Goal: Transaction & Acquisition: Purchase product/service

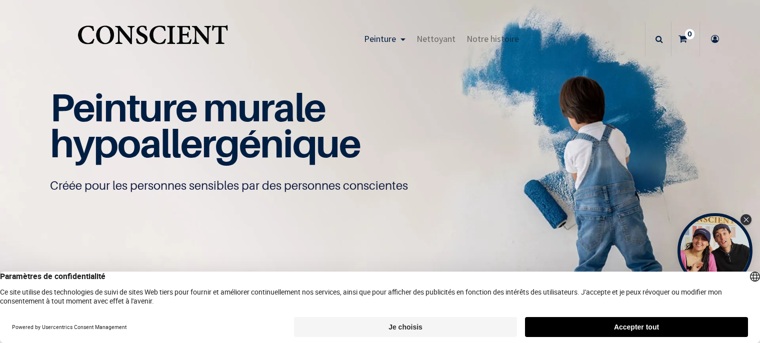
click at [605, 324] on button "Accepter tout" at bounding box center [636, 327] width 223 height 20
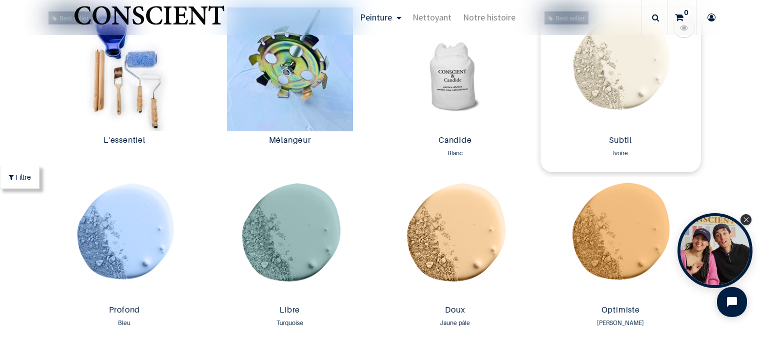
scroll to position [450, 0]
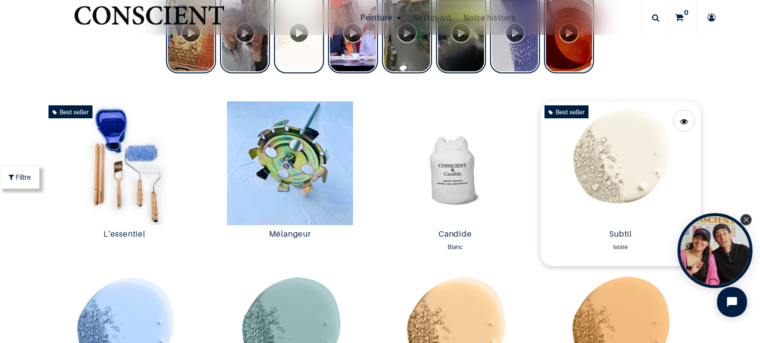
click at [620, 148] on img at bounding box center [620, 163] width 160 height 124
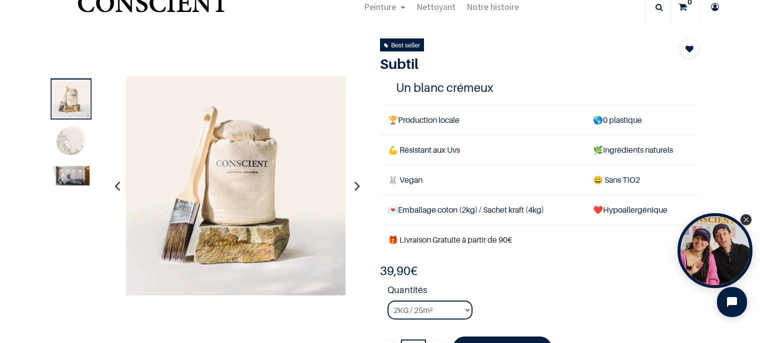
scroll to position [50, 0]
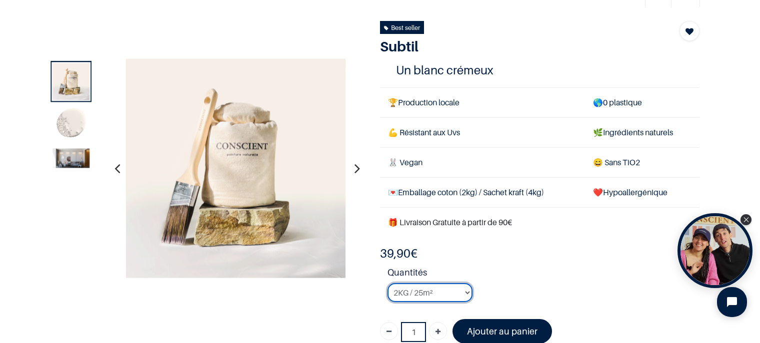
click at [462, 292] on select "2KG / 25m² 4KG / 50m² 8KG / 100m² Testeur" at bounding box center [429, 292] width 85 height 19
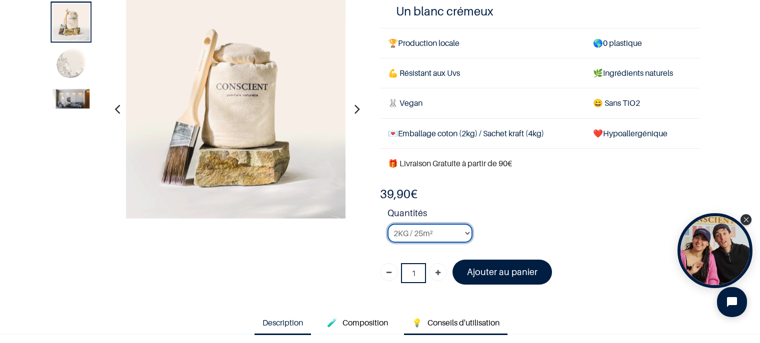
scroll to position [150, 0]
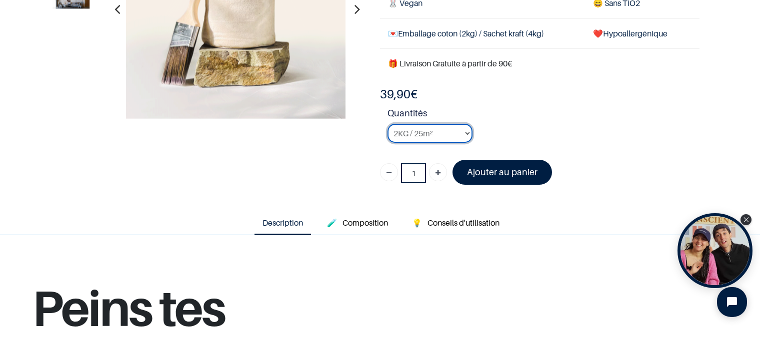
click at [438, 136] on select "2KG / 25m² 4KG / 50m² 8KG / 100m² Testeur" at bounding box center [429, 133] width 85 height 19
select select "127"
click at [387, 124] on select "2KG / 25m² 4KG / 50m² 8KG / 100m² Testeur" at bounding box center [429, 133] width 85 height 19
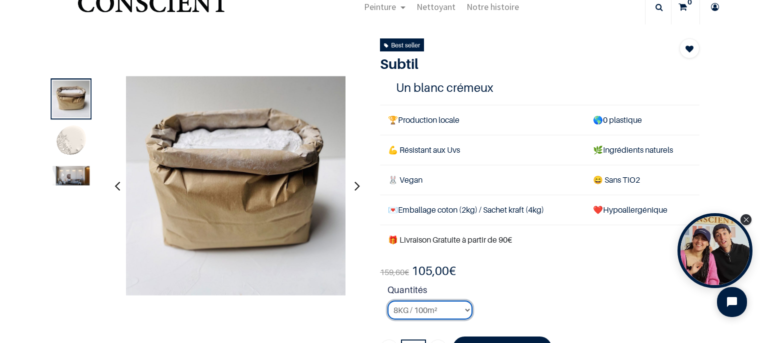
scroll to position [50, 0]
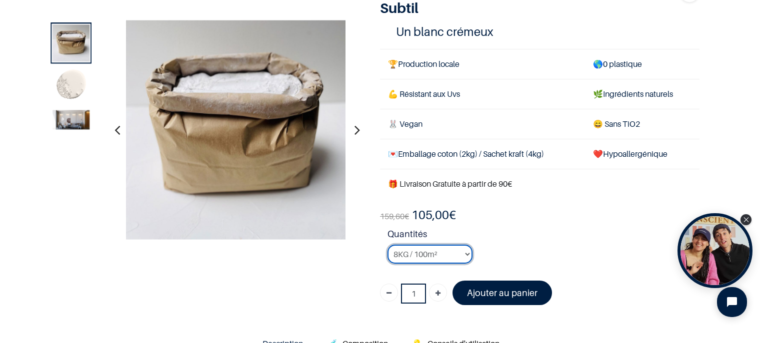
scroll to position [100, 0]
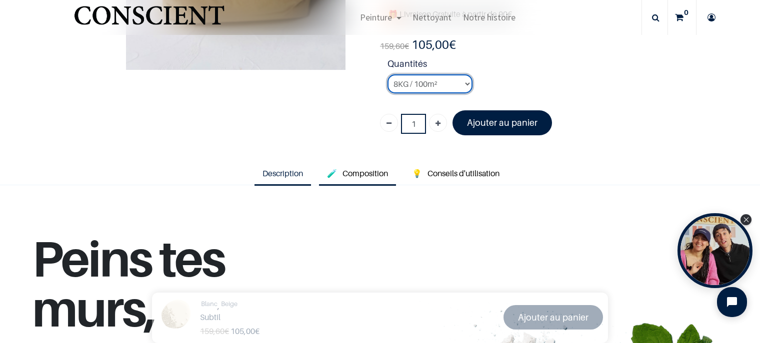
scroll to position [200, 0]
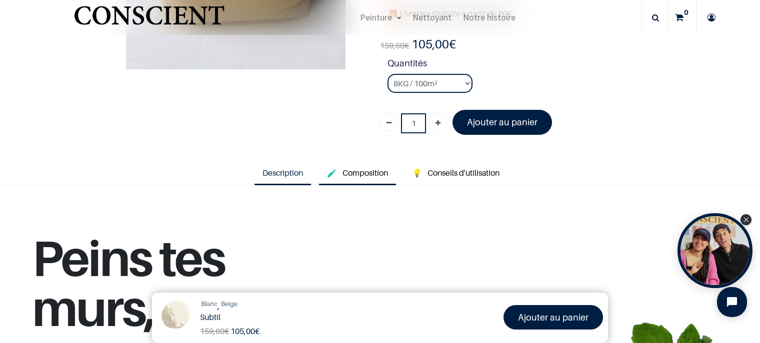
click at [364, 165] on link "🧪 Composition" at bounding box center [357, 173] width 77 height 23
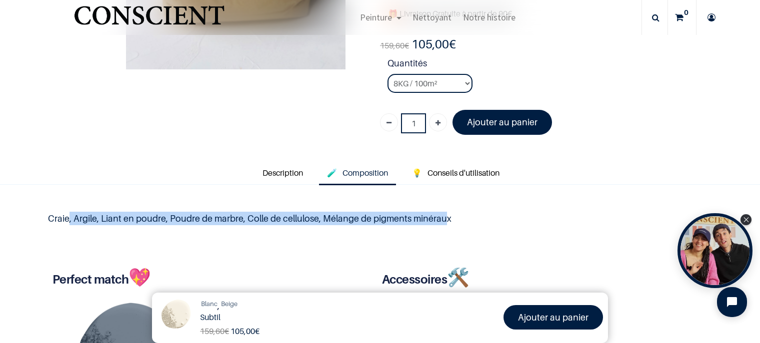
drag, startPoint x: 69, startPoint y: 217, endPoint x: 463, endPoint y: 222, distance: 393.3
click at [446, 223] on p "Craie, Argile, Liant en poudre, Poudre de marbre, Colle de cellulose, Mélange d…" at bounding box center [380, 218] width 664 height 13
drag, startPoint x: 463, startPoint y: 222, endPoint x: 492, endPoint y: 208, distance: 32.2
click at [464, 221] on p "Craie, Argile, Liant en poudre, Poudre de marbre, Colle de cellulose, Mélange d…" at bounding box center [380, 218] width 664 height 13
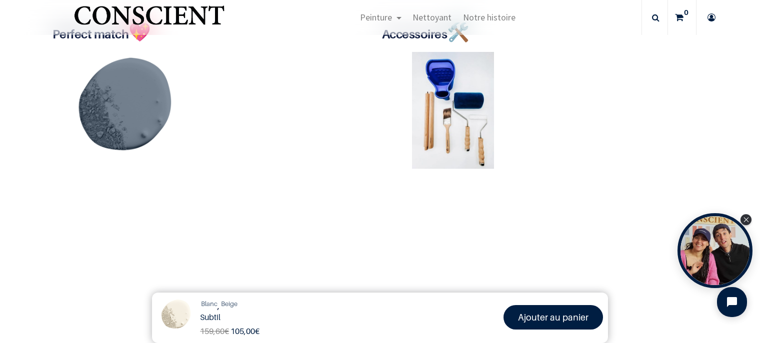
scroll to position [450, 0]
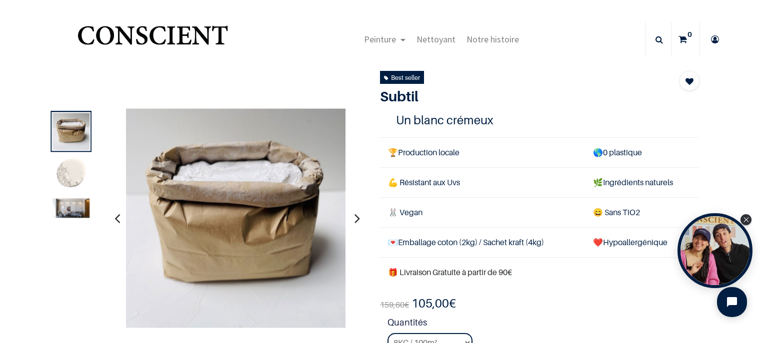
click at [558, 289] on div "Best seller Subtil Ivoire 1 Un blanc crémeux 🏆 Production locale 🌎 0 plastique …" at bounding box center [539, 236] width 334 height 331
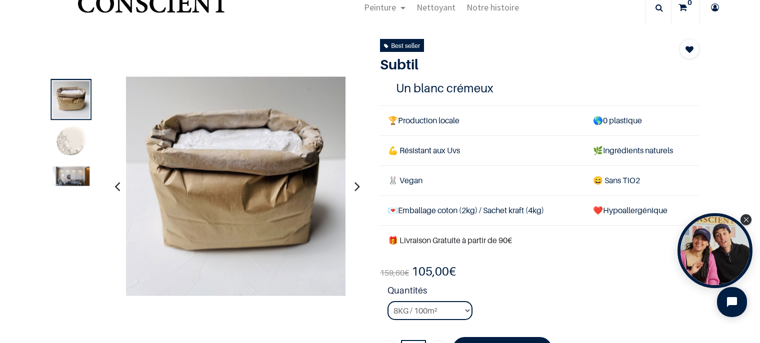
scroll to position [50, 0]
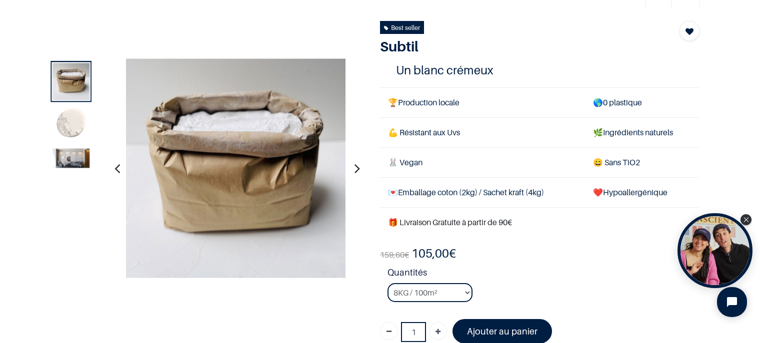
click at [596, 234] on td "🎁 Livraison Gratuite à partir de 90€" at bounding box center [539, 223] width 319 height 30
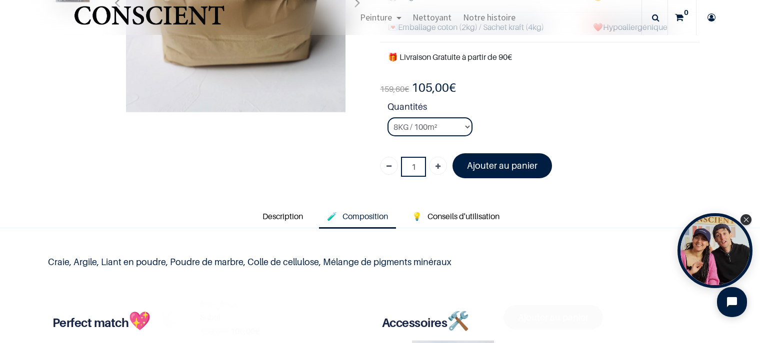
scroll to position [200, 0]
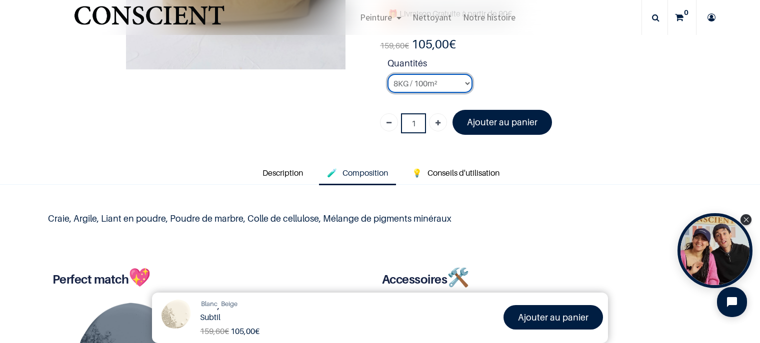
click at [453, 81] on select "2KG / 25m² 4KG / 50m² 8KG / 100m² Testeur" at bounding box center [429, 83] width 85 height 19
click at [486, 169] on span "Conseils d'utilisation" at bounding box center [463, 173] width 72 height 10
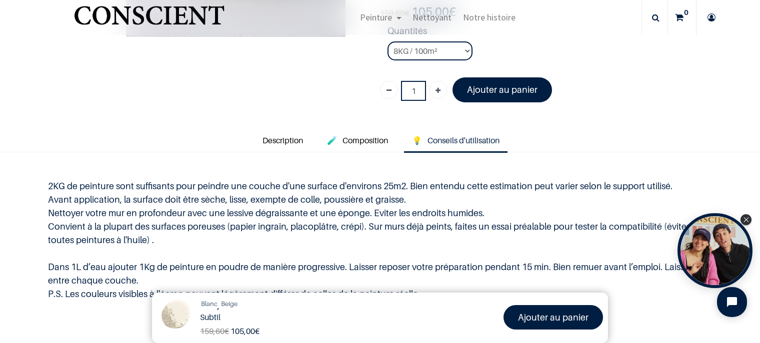
scroll to position [250, 0]
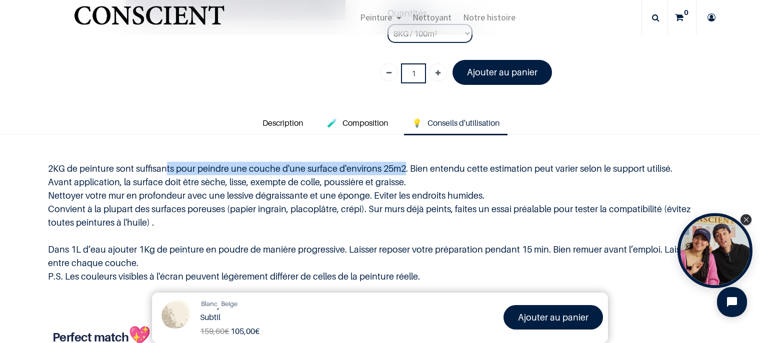
drag, startPoint x: 165, startPoint y: 171, endPoint x: 400, endPoint y: 174, distance: 235.4
click at [400, 174] on p "2KG de peinture sont suffisants pour peindre une couche d'une surface d'environ…" at bounding box center [380, 222] width 664 height 121
click at [401, 174] on p "2KG de peinture sont suffisants pour peindre une couche d'une surface d'environ…" at bounding box center [380, 222] width 664 height 121
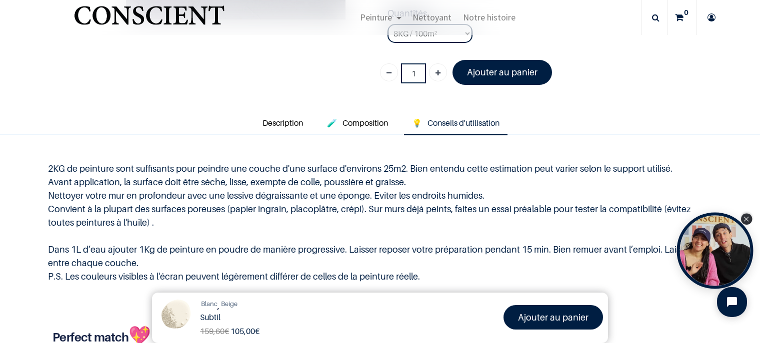
click at [742, 219] on div "Close Tolstoy widget" at bounding box center [746, 219] width 11 height 11
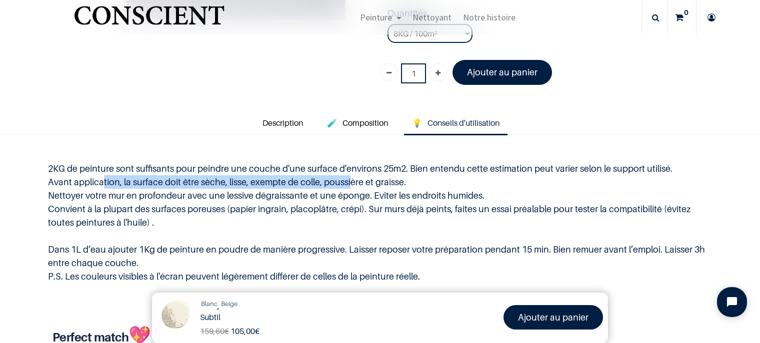
drag, startPoint x: 97, startPoint y: 185, endPoint x: 345, endPoint y: 184, distance: 247.4
click at [345, 184] on p "2KG de peinture sont suffisants pour peindre une couche d'une surface d'environ…" at bounding box center [380, 222] width 664 height 121
click at [308, 186] on p "2KG de peinture sont suffisants pour peindre une couche d'une surface d'environ…" at bounding box center [380, 222] width 664 height 121
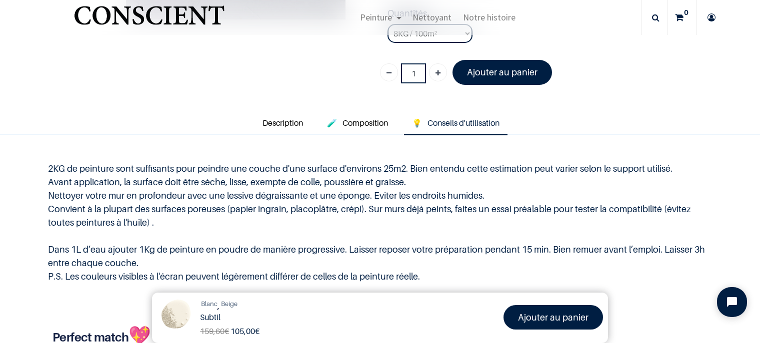
drag, startPoint x: 62, startPoint y: 196, endPoint x: 481, endPoint y: 199, distance: 419.3
click at [481, 199] on p "2KG de peinture sont suffisants pour peindre une couche d'une surface d'environ…" at bounding box center [380, 222] width 664 height 121
click at [195, 207] on p "2KG de peinture sont suffisants pour peindre une couche d'une surface d'environ…" at bounding box center [380, 222] width 664 height 121
drag, startPoint x: 304, startPoint y: 210, endPoint x: 439, endPoint y: 210, distance: 134.9
click at [439, 210] on p "2KG de peinture sont suffisants pour peindre une couche d'une surface d'environ…" at bounding box center [380, 222] width 664 height 121
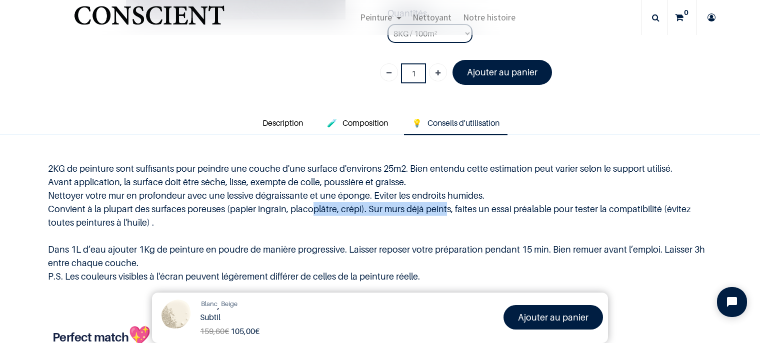
click at [325, 213] on p "2KG de peinture sont suffisants pour peindre une couche d'une surface d'environ…" at bounding box center [380, 222] width 664 height 121
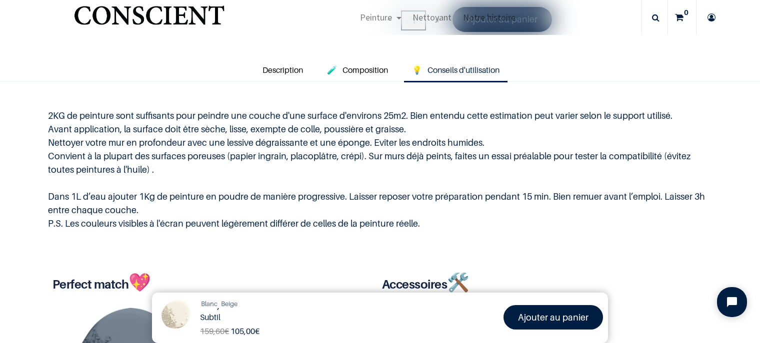
scroll to position [350, 0]
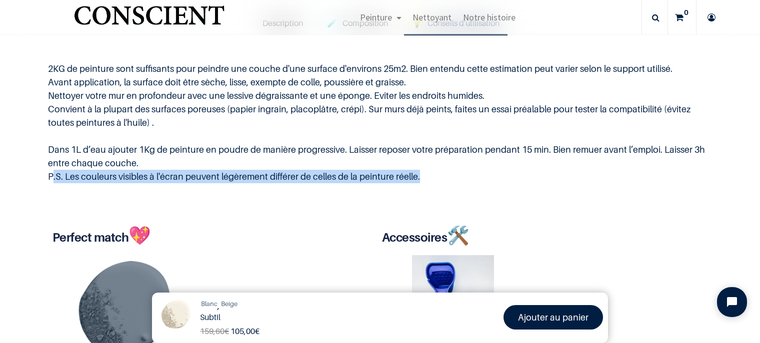
drag, startPoint x: 416, startPoint y: 175, endPoint x: 42, endPoint y: 175, distance: 373.3
click at [42, 175] on div "2KG de peinture sont suffisants pour peindre une couche d'une surface d'environ…" at bounding box center [380, 122] width 684 height 159
drag, startPoint x: 163, startPoint y: 179, endPoint x: 172, endPoint y: 177, distance: 8.6
click at [164, 179] on p "2KG de peinture sont suffisants pour peindre une couche d'une surface d'environ…" at bounding box center [380, 122] width 664 height 121
click at [215, 176] on p "2KG de peinture sont suffisants pour peindre une couche d'une surface d'environ…" at bounding box center [380, 122] width 664 height 121
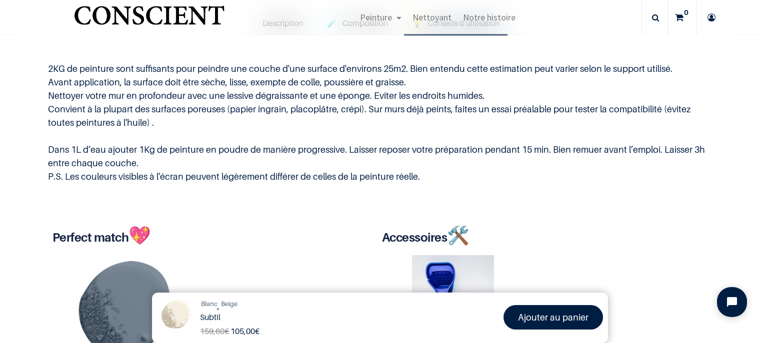
drag, startPoint x: 97, startPoint y: 96, endPoint x: 483, endPoint y: 98, distance: 385.8
click at [483, 98] on p "2KG de peinture sont suffisants pour peindre une couche d'une surface d'environ…" at bounding box center [380, 122] width 664 height 121
click at [329, 101] on p "2KG de peinture sont suffisants pour peindre une couche d'une surface d'environ…" at bounding box center [380, 122] width 664 height 121
drag, startPoint x: 47, startPoint y: 175, endPoint x: 422, endPoint y: 179, distance: 375.3
click at [422, 179] on div "2KG de peinture sont suffisants pour peindre une couche d'une surface d'environ…" at bounding box center [380, 122] width 684 height 159
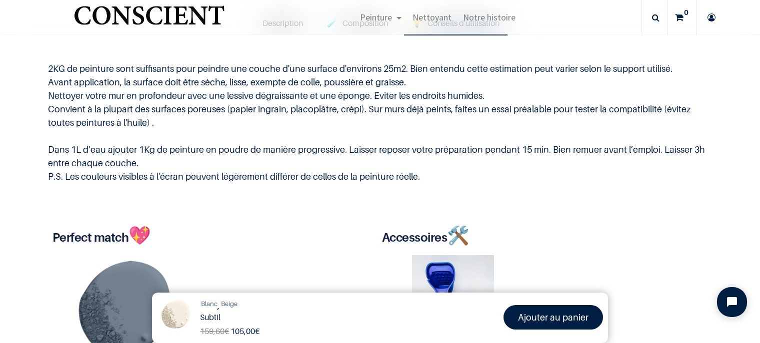
click at [415, 155] on p "2KG de peinture sont suffisants pour peindre une couche d'une surface d'environ…" at bounding box center [380, 122] width 664 height 121
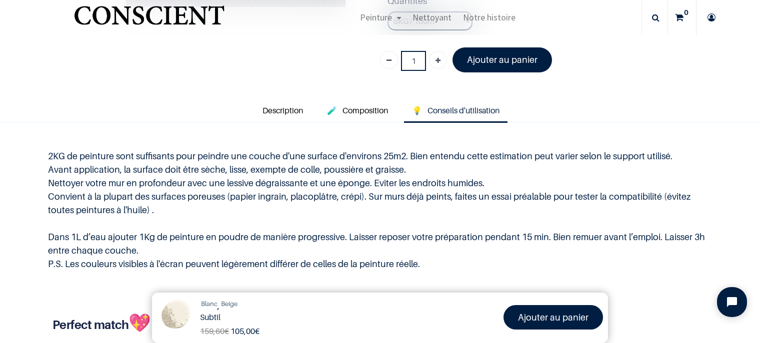
scroll to position [200, 0]
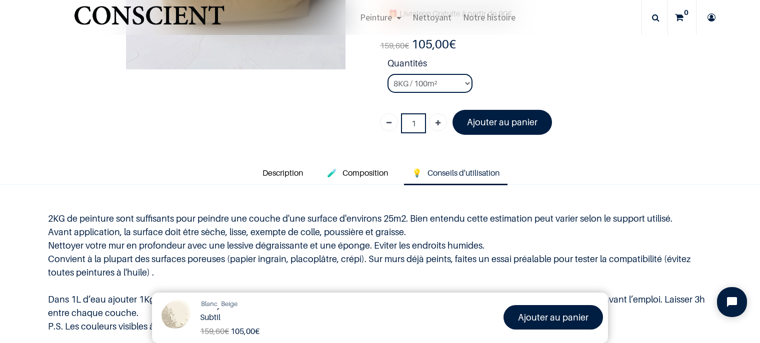
scroll to position [100, 0]
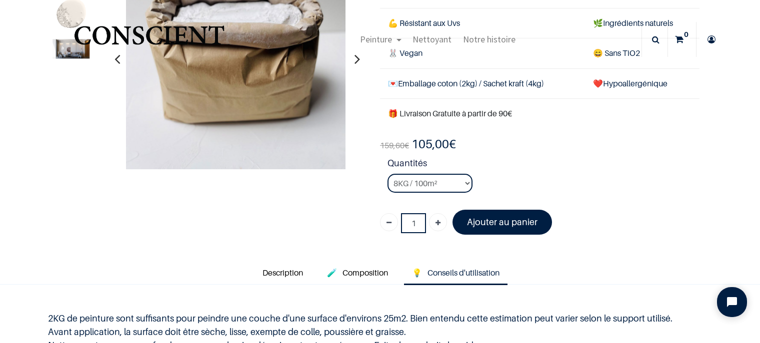
scroll to position [50, 0]
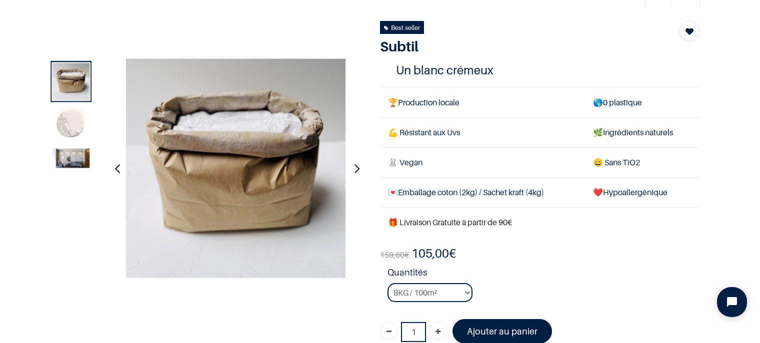
click at [65, 122] on img at bounding box center [70, 124] width 37 height 37
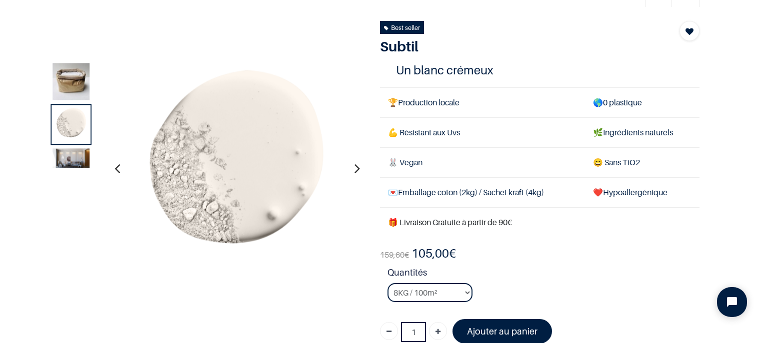
click at [80, 159] on img at bounding box center [70, 157] width 37 height 19
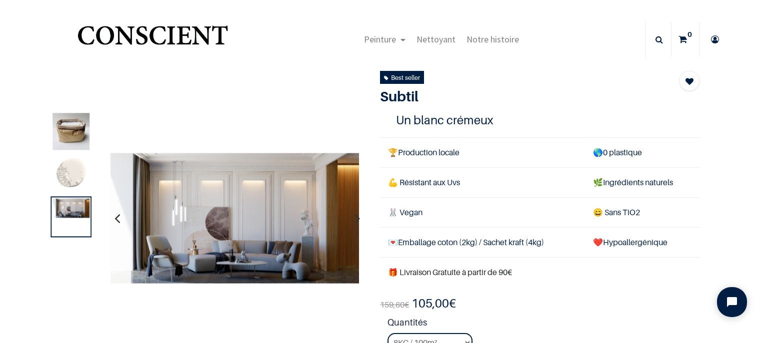
click at [74, 133] on img at bounding box center [70, 131] width 37 height 37
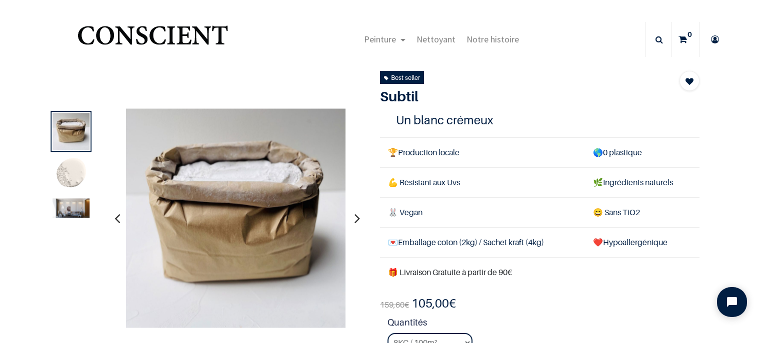
click at [63, 174] on img at bounding box center [70, 174] width 37 height 37
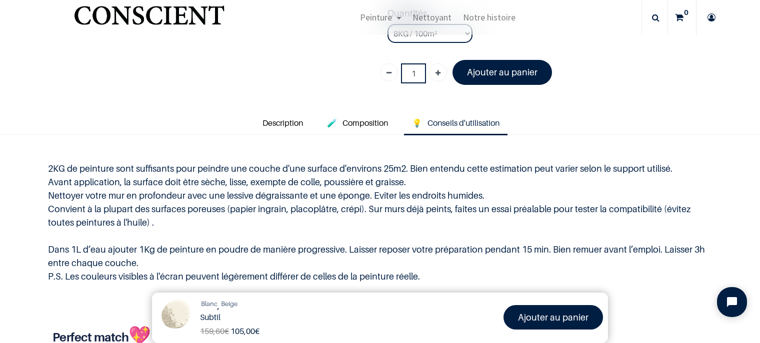
scroll to position [300, 0]
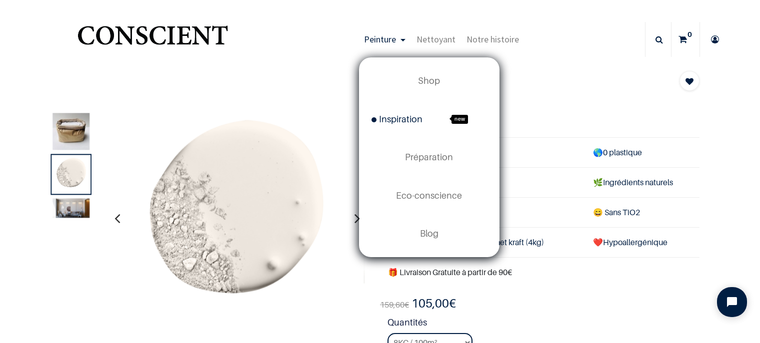
click at [402, 119] on span "Inspiration" at bounding box center [396, 119] width 51 height 10
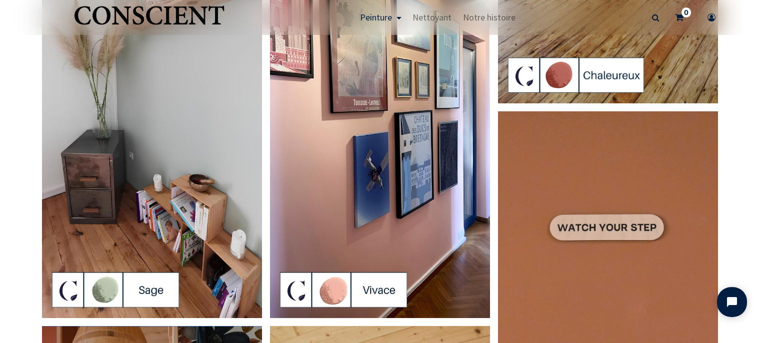
scroll to position [1549, 0]
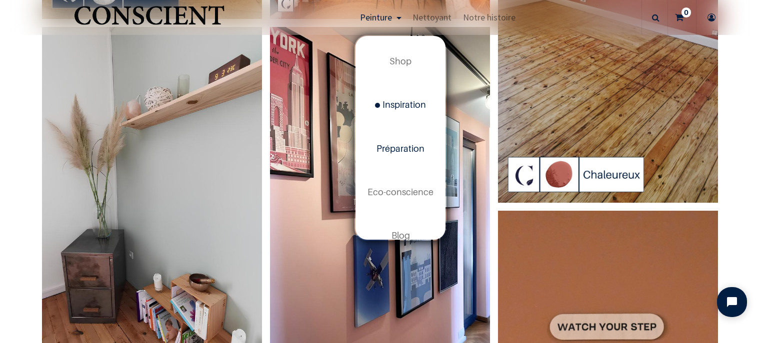
click at [392, 143] on span "Préparation" at bounding box center [400, 148] width 48 height 10
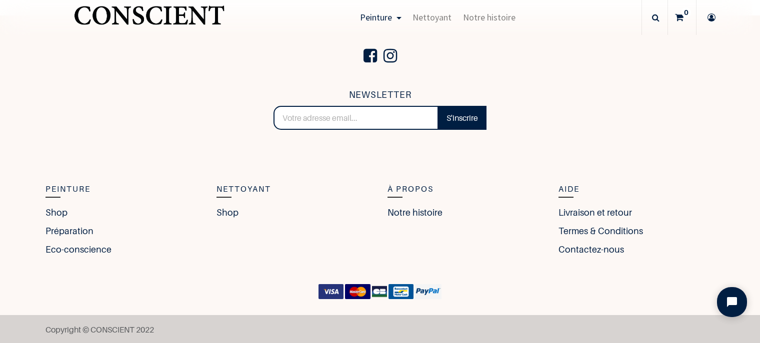
scroll to position [1745, 0]
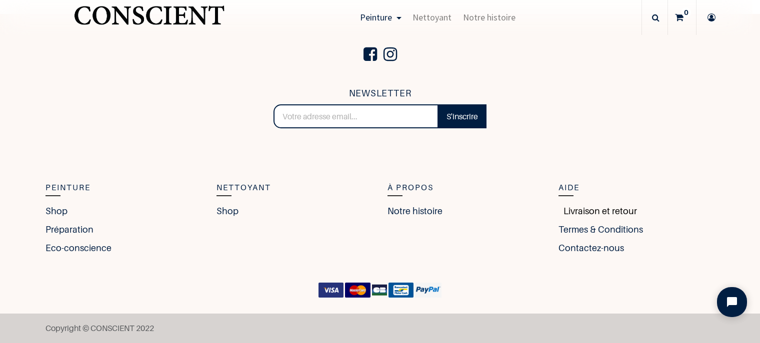
click at [616, 208] on link "Livraison et retour" at bounding box center [597, 210] width 78 height 13
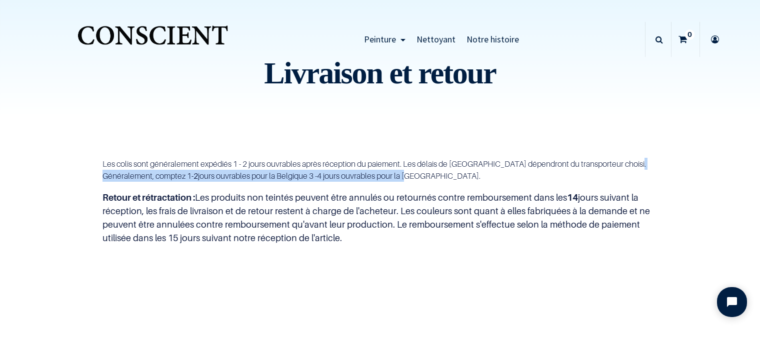
drag, startPoint x: 125, startPoint y: 174, endPoint x: 405, endPoint y: 179, distance: 280.4
click at [405, 179] on p "Les colis sont généralement expédiés 1 - 2 jours ouvrables après réception du p…" at bounding box center [379, 170] width 555 height 24
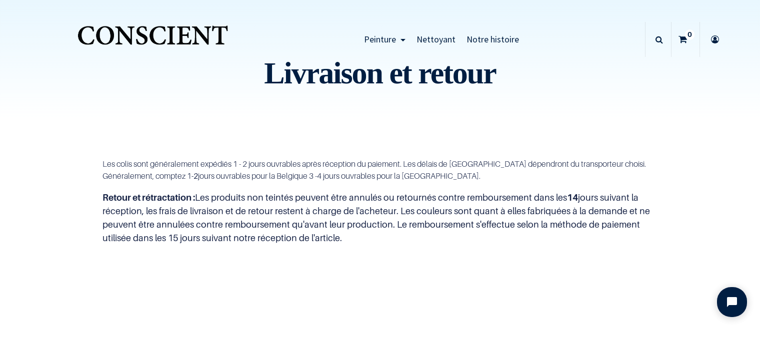
click at [217, 202] on p "Retour et rétractation : Les produits non teintés peuvent être annulés ou retou…" at bounding box center [379, 218] width 555 height 54
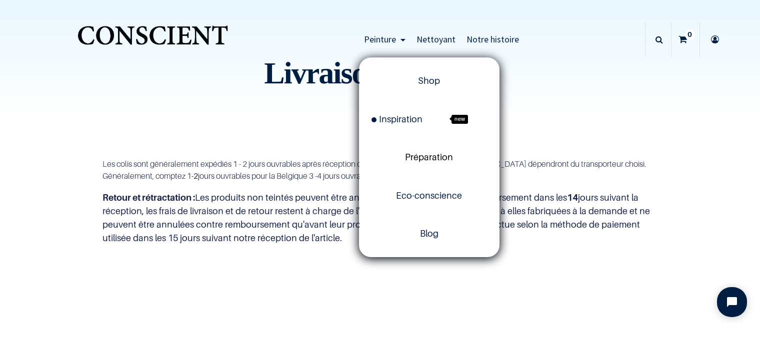
click at [407, 157] on span "Préparation" at bounding box center [429, 157] width 48 height 10
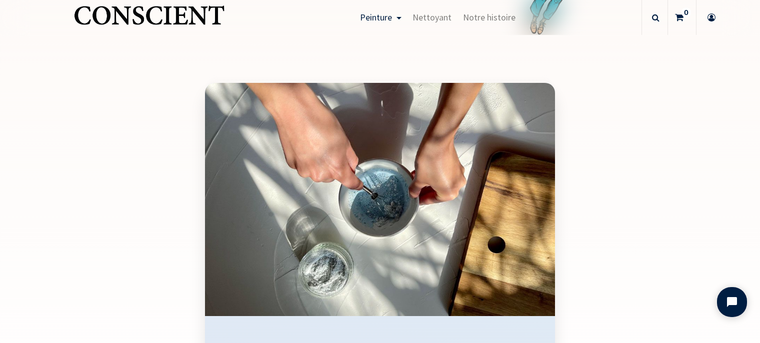
scroll to position [1399, 0]
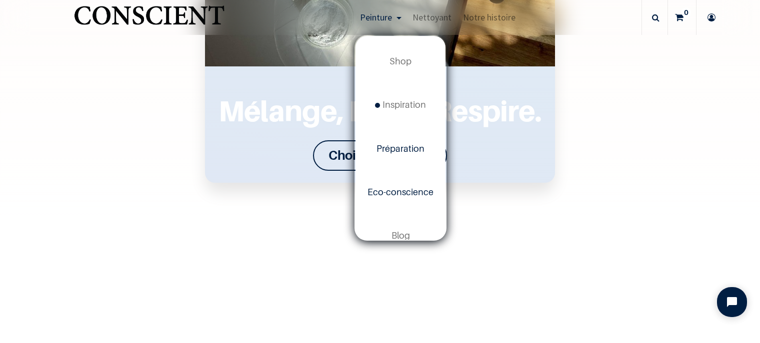
click at [389, 196] on span "Eco-conscience" at bounding box center [400, 192] width 66 height 10
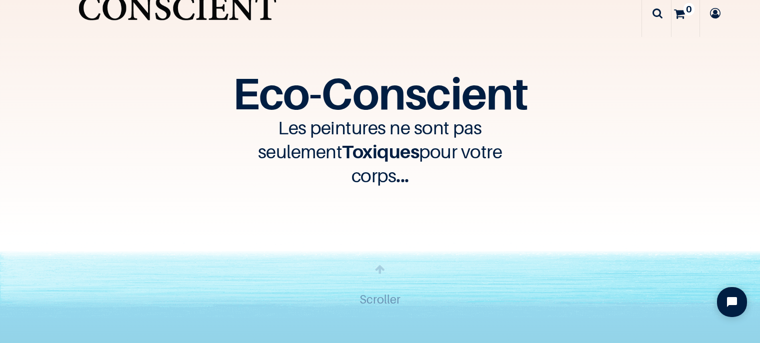
scroll to position [50, 0]
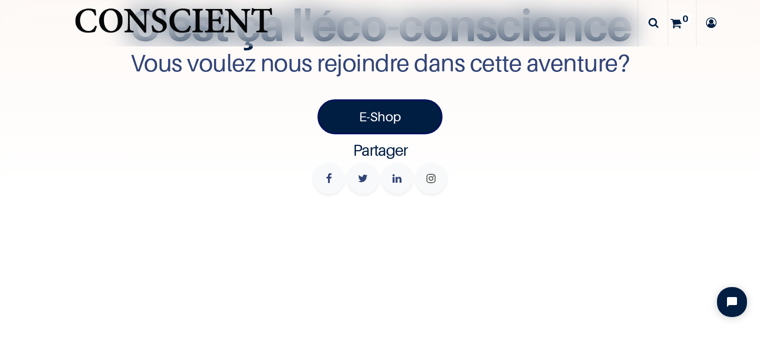
scroll to position [3398, 0]
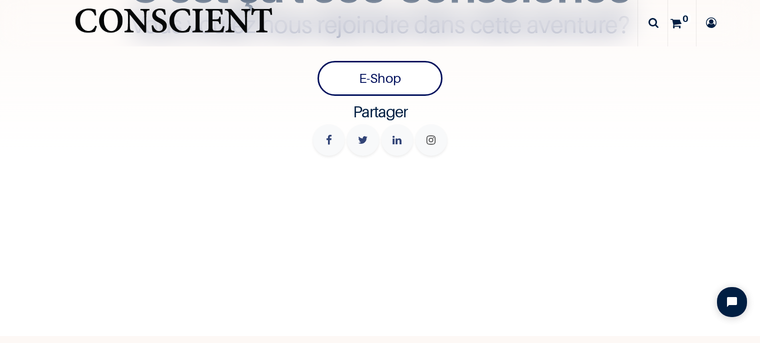
click at [384, 66] on link "E-Shop" at bounding box center [379, 78] width 125 height 35
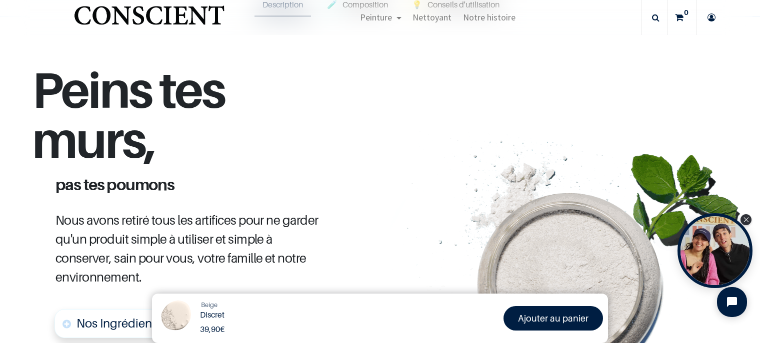
scroll to position [400, 0]
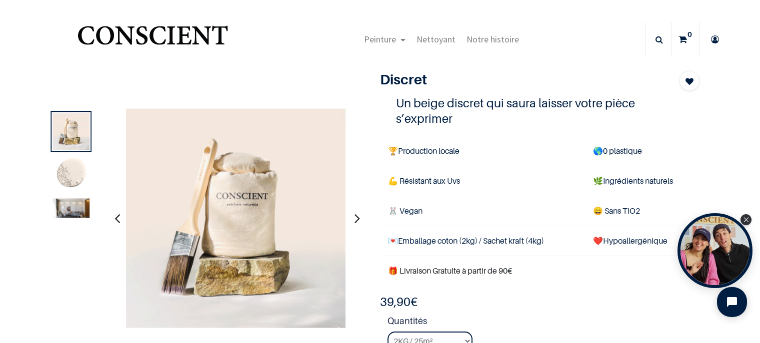
click at [79, 206] on img at bounding box center [70, 207] width 37 height 19
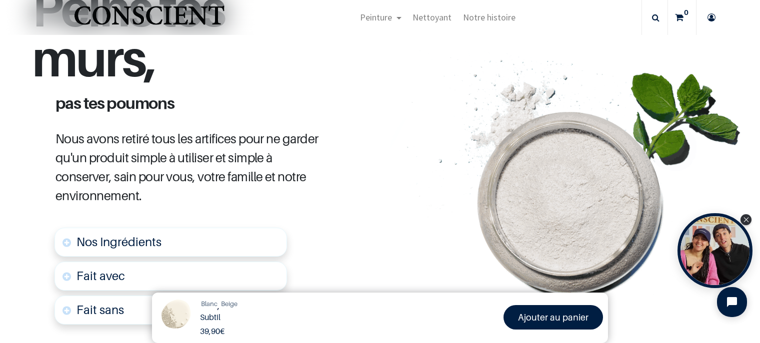
scroll to position [100, 0]
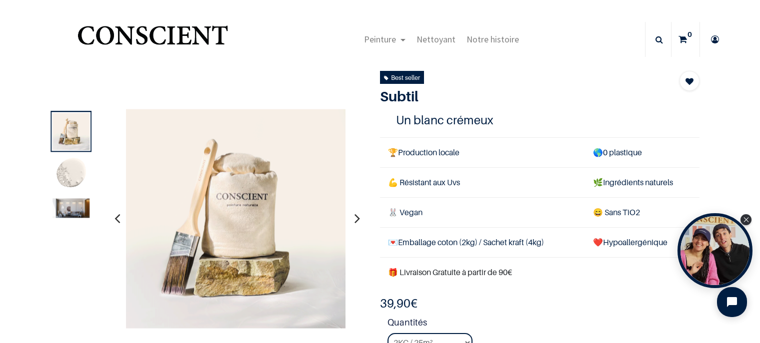
click at [77, 213] on img at bounding box center [70, 207] width 37 height 19
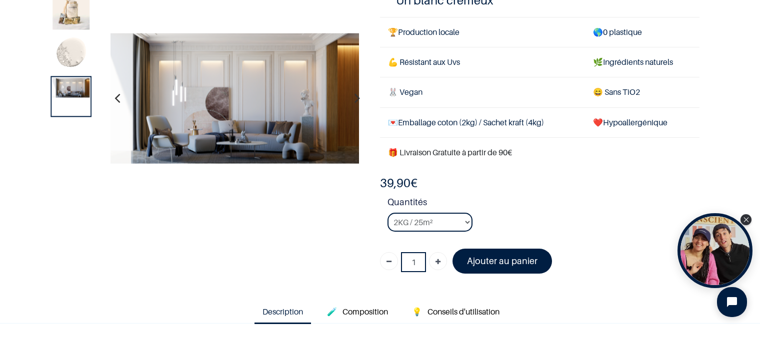
scroll to position [100, 0]
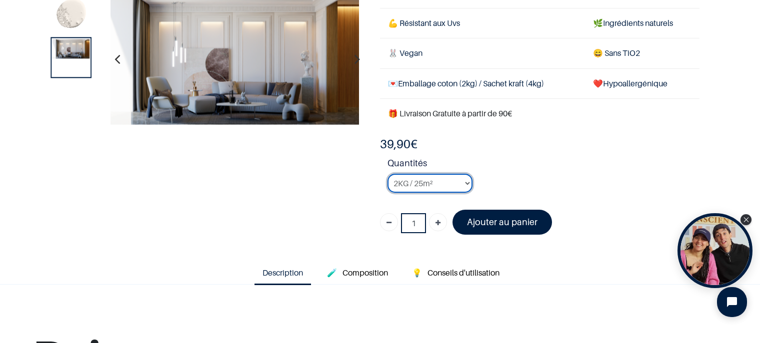
click at [458, 185] on select "2KG / 25m² 4KG / 50m² 8KG / 100m² Testeur" at bounding box center [429, 183] width 85 height 19
select select "127"
click at [387, 174] on select "2KG / 25m² 4KG / 50m² 8KG / 100m² Testeur" at bounding box center [429, 183] width 85 height 19
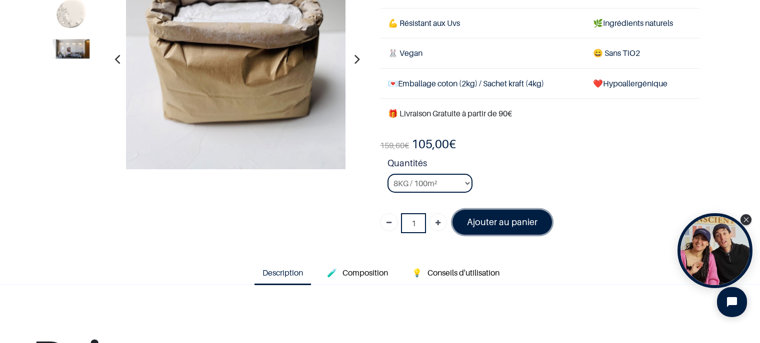
click at [475, 226] on font "Ajouter au panier" at bounding box center [502, 222] width 70 height 10
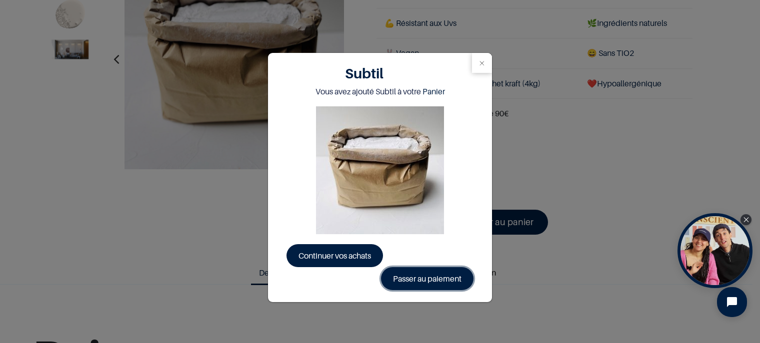
click at [394, 276] on link "Passer au paiement" at bounding box center [427, 278] width 92 height 23
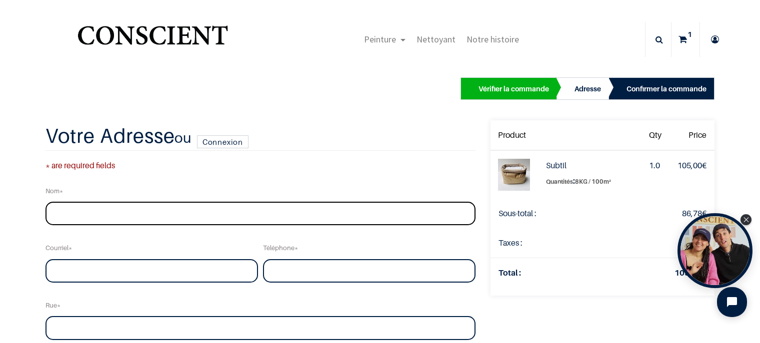
click at [112, 209] on input "text" at bounding box center [260, 214] width 430 height 24
type input "[PERSON_NAME]"
type input "[EMAIL_ADDRESS][PERSON_NAME][DOMAIN_NAME]"
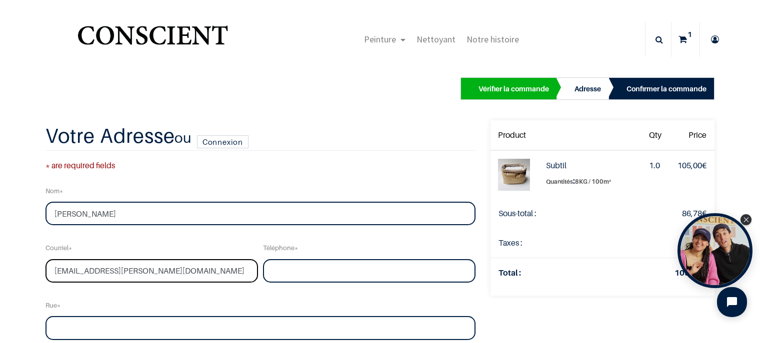
type input "0490218680"
type input "Des Lawtays"
type input "18"
type input "Hamoir"
type input "4180"
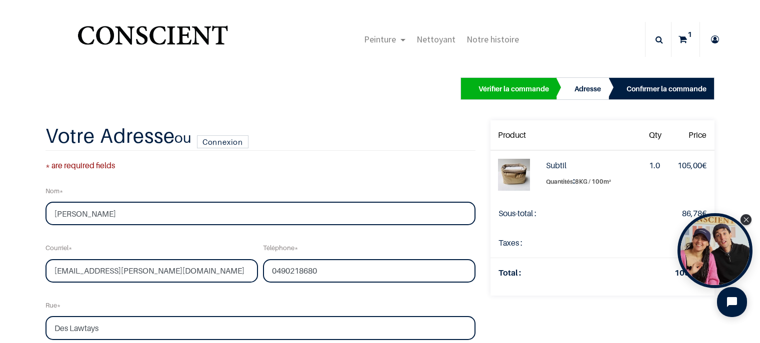
select select "20"
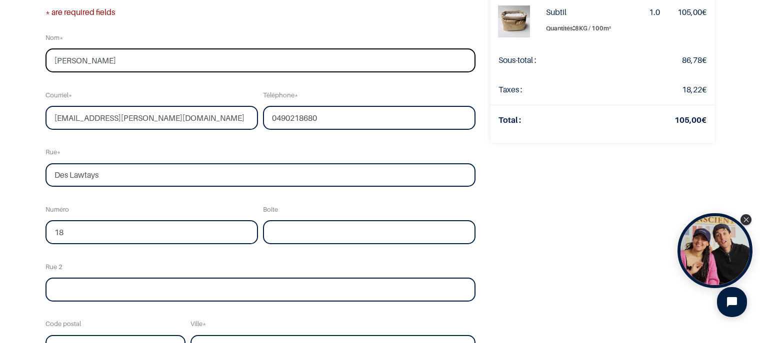
scroll to position [100, 0]
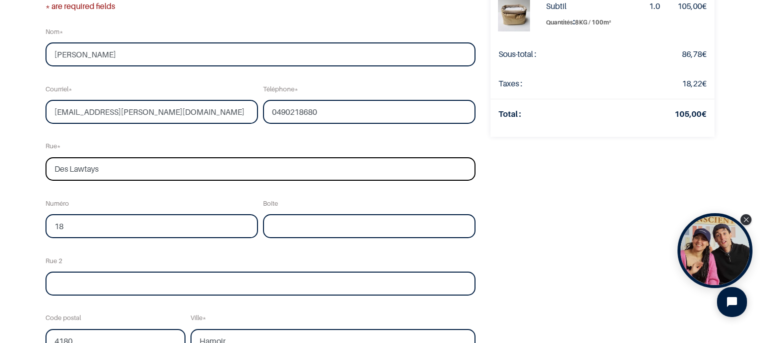
drag, startPoint x: 105, startPoint y: 168, endPoint x: 12, endPoint y: 171, distance: 93.0
click at [12, 171] on div "Vérifier la commande Adresse Confirmer la commande Qty" at bounding box center [380, 218] width 760 height 637
type input "Commandant Charcot 39"
drag, startPoint x: 102, startPoint y: 226, endPoint x: 38, endPoint y: 221, distance: 64.2
click at [38, 221] on div "Votre Adresse ou Connexion * are required fields Nom [PERSON_NAME] [PERSON_NAME…" at bounding box center [260, 247] width 445 height 572
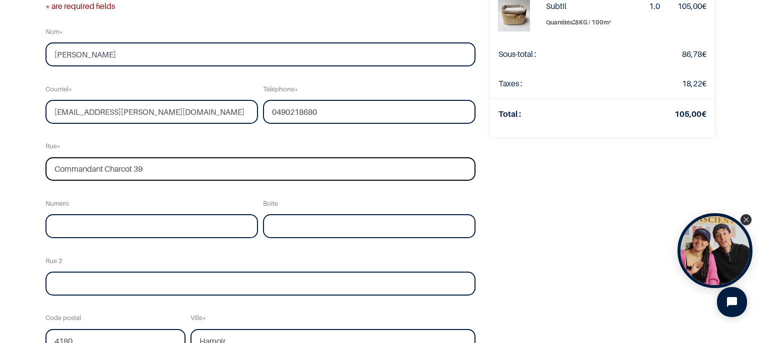
click at [179, 168] on input "Commandant Charcot 39" at bounding box center [260, 169] width 430 height 24
type input "Commandant Charcot"
click at [114, 230] on input "text" at bounding box center [151, 226] width 212 height 24
type input "39"
click at [275, 221] on input "text" at bounding box center [369, 226] width 212 height 24
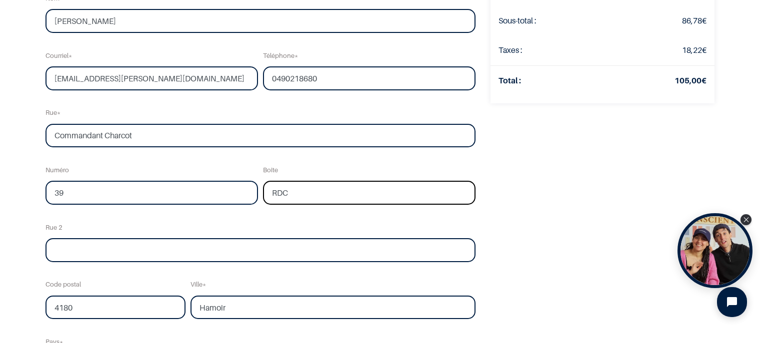
scroll to position [150, 0]
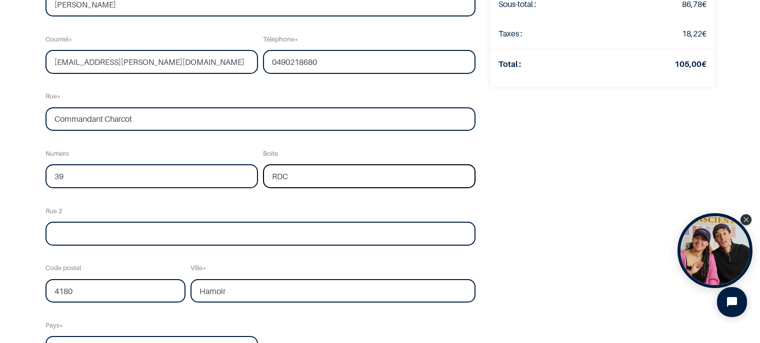
type input "RDC"
drag, startPoint x: 117, startPoint y: 288, endPoint x: 37, endPoint y: 289, distance: 80.0
click at [38, 289] on div "Votre Adresse ou Connexion * are required fields Nom [PERSON_NAME] [PERSON_NAME…" at bounding box center [260, 197] width 445 height 572
type input "1070"
drag, startPoint x: 231, startPoint y: 290, endPoint x: 171, endPoint y: 299, distance: 60.1
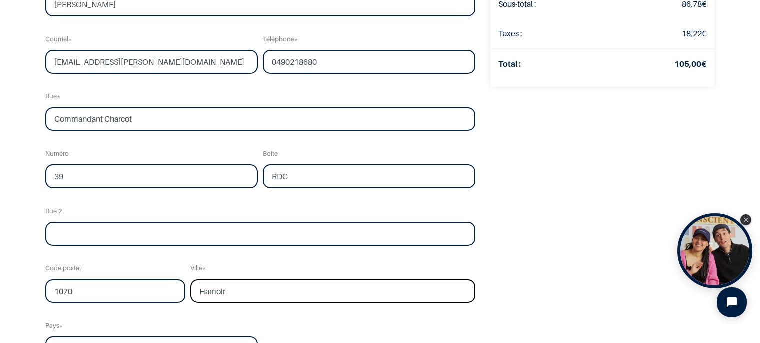
click at [171, 299] on div "Nom [PERSON_NAME] [PERSON_NAME] [PERSON_NAME][EMAIL_ADDRESS][PERSON_NAME][DOMAI…" at bounding box center [260, 188] width 435 height 435
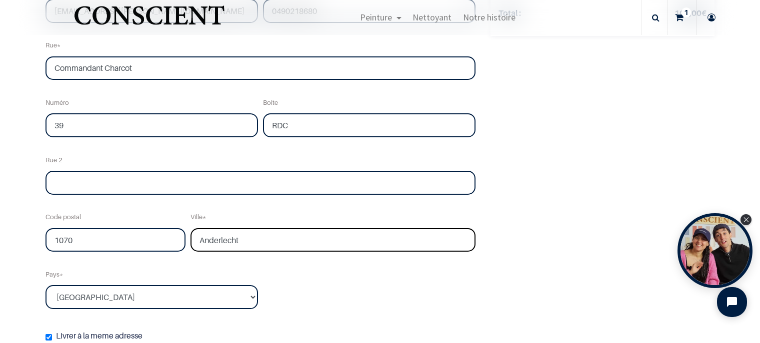
scroll to position [250, 0]
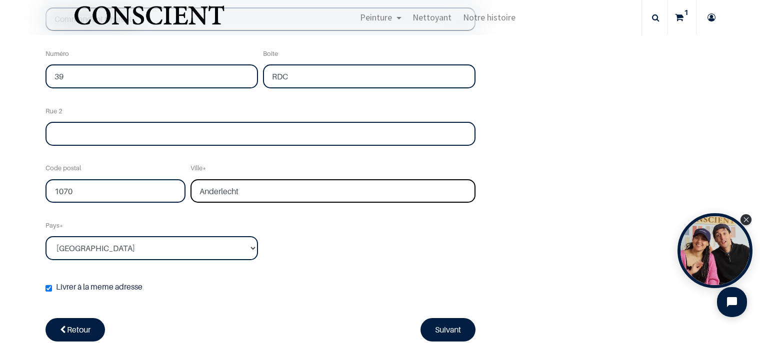
type input "Anderlecht"
click at [441, 332] on link "Suivant" at bounding box center [447, 329] width 55 height 23
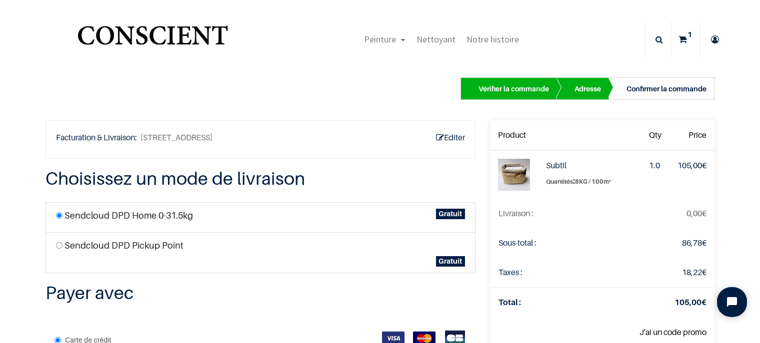
click at [172, 246] on label "Sendcloud DPD Pickup Point" at bounding box center [123, 245] width 119 height 13
radio input "true"
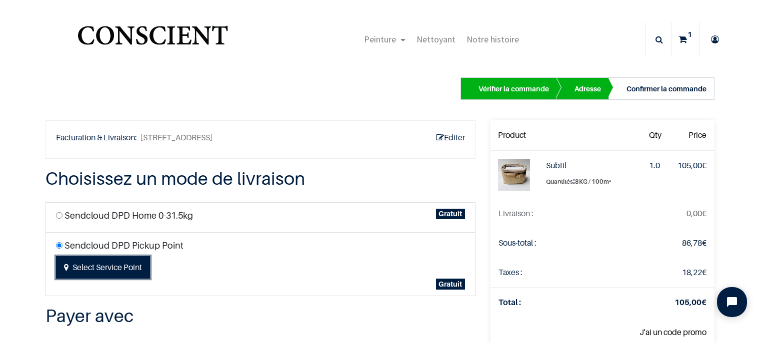
click at [127, 266] on button "Select Service Point" at bounding box center [103, 267] width 94 height 23
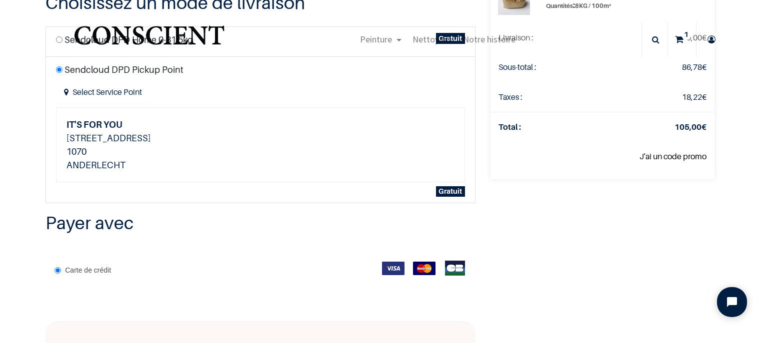
scroll to position [43, 0]
